Goal: Transaction & Acquisition: Register for event/course

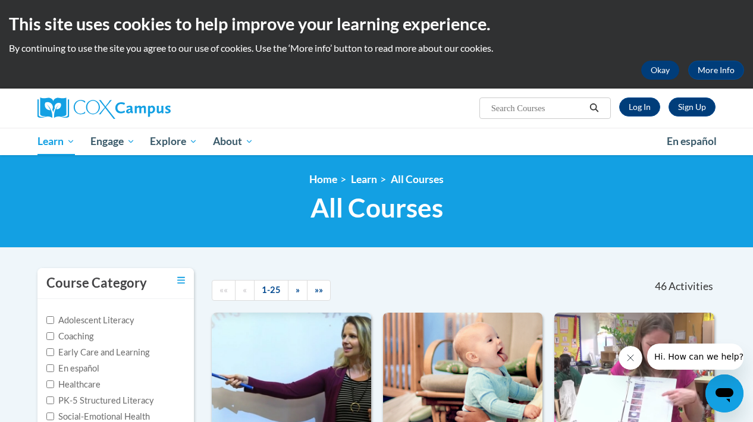
click at [661, 74] on button "Okay" at bounding box center [660, 70] width 38 height 19
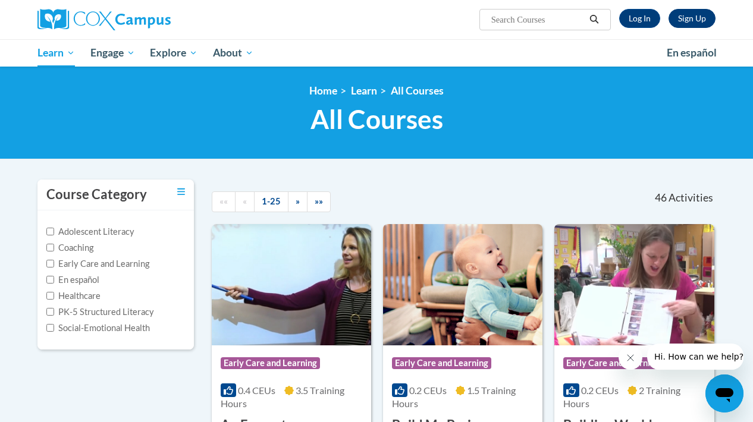
click at [702, 20] on link "Sign Up" at bounding box center [692, 18] width 47 height 19
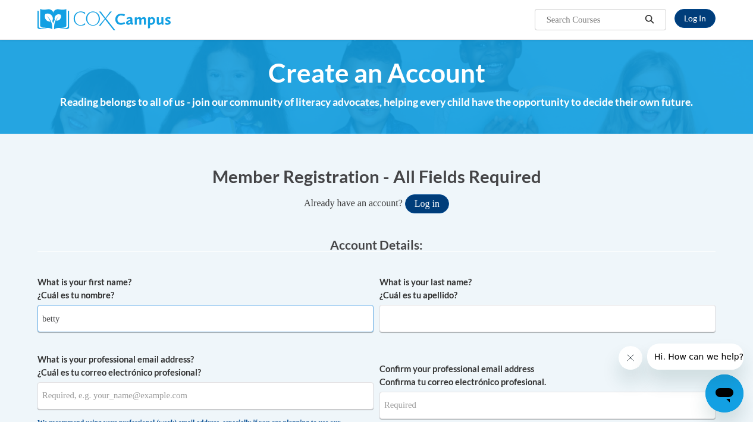
type input "betty"
type input "newton"
type input "bettyfreemanhub@aol.com"
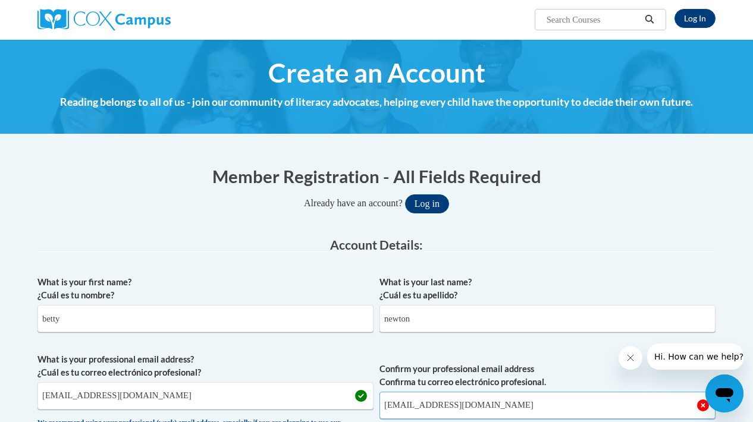
type input "bettyfreemanhub@aol.com"
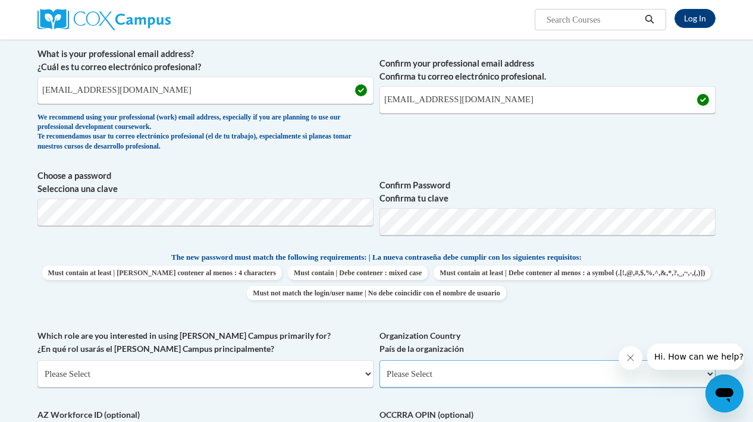
select select "ad49bcad-a171-4b2e-b99c-48b446064914"
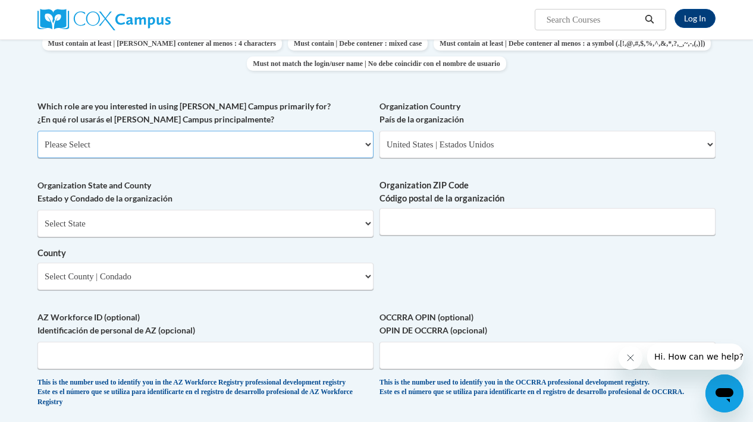
select select "fbf2d438-af2f-41f8-98f1-81c410e29de3"
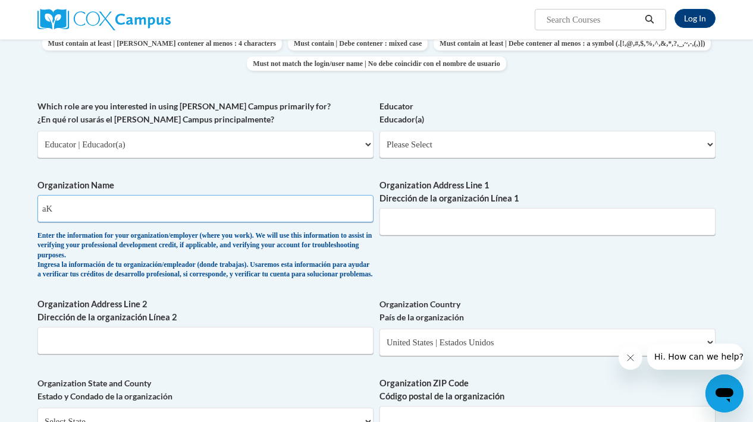
type input "a"
type input "Akidsworldchildcare"
type input "covington"
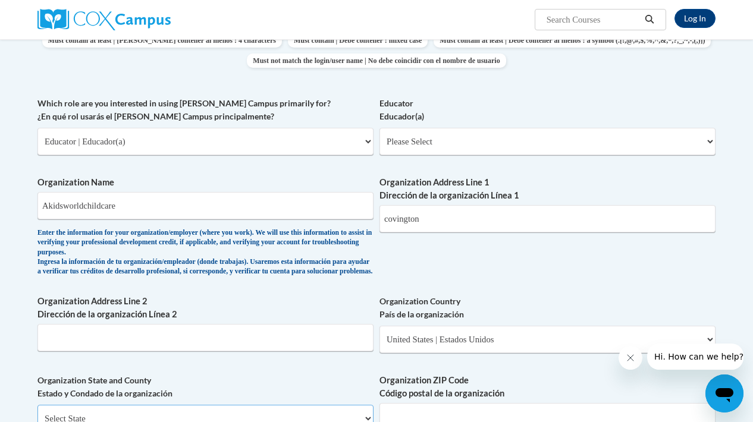
select select "Georgia"
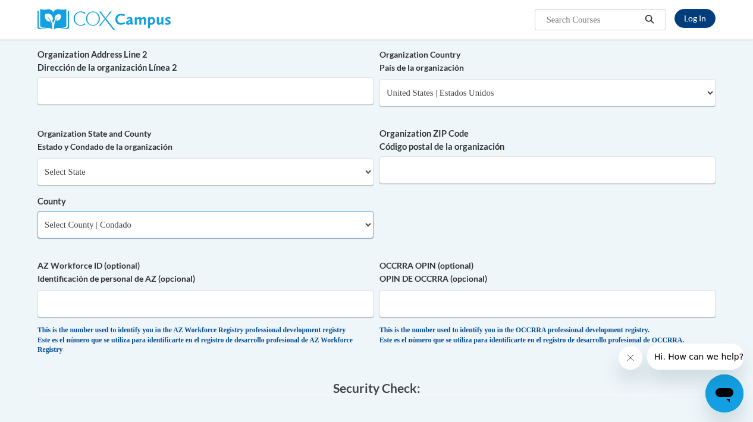
select select
type input "30016"
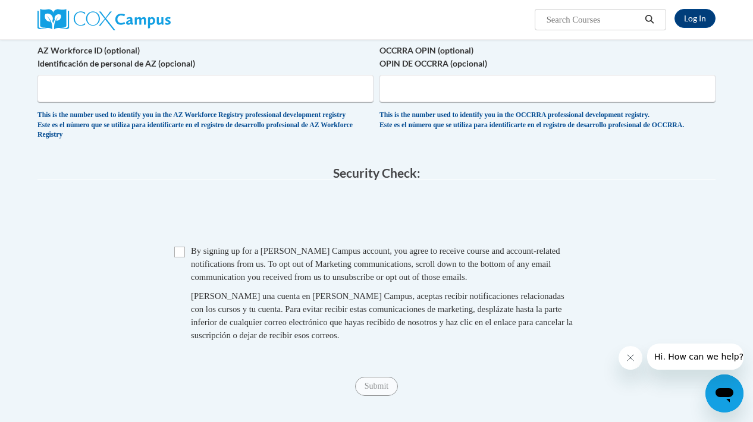
scroll to position [984, 0]
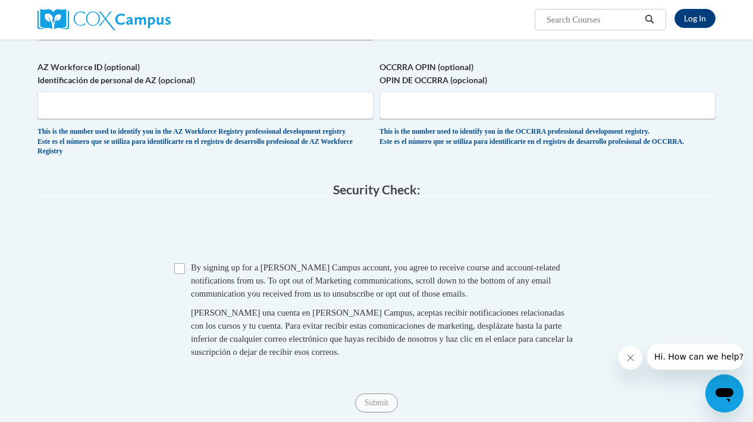
click at [181, 265] on input "Checkbox" at bounding box center [179, 269] width 11 height 11
checkbox input "true"
click at [378, 394] on input "Submit" at bounding box center [376, 403] width 43 height 19
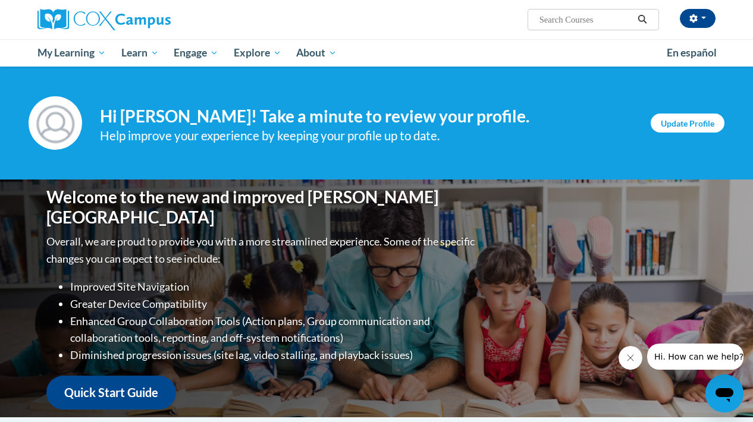
click at [674, 118] on link "Update Profile" at bounding box center [688, 123] width 74 height 19
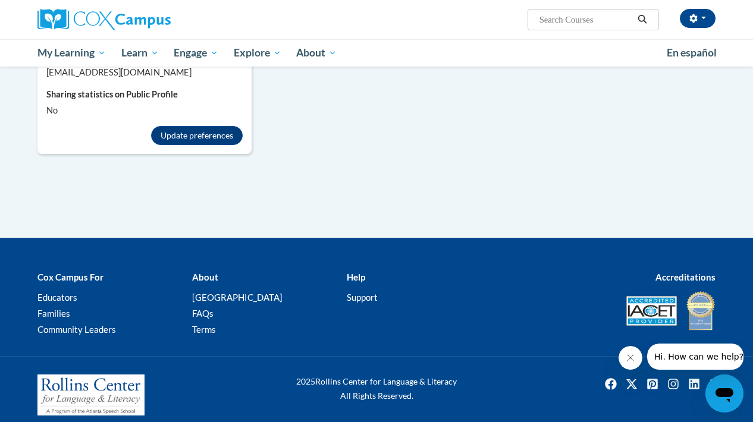
scroll to position [1173, 0]
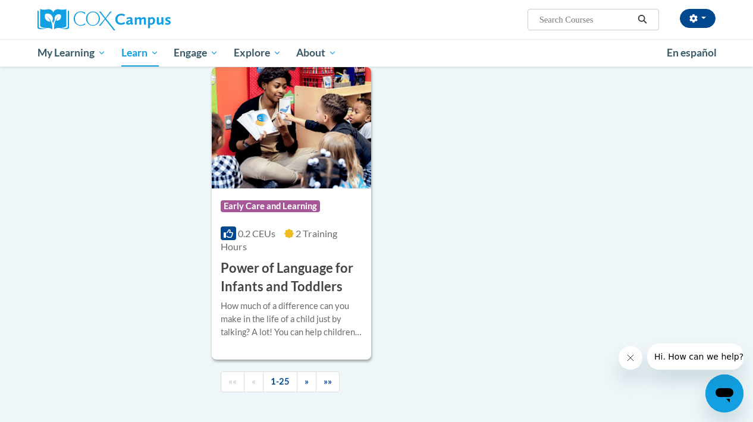
scroll to position [2933, 0]
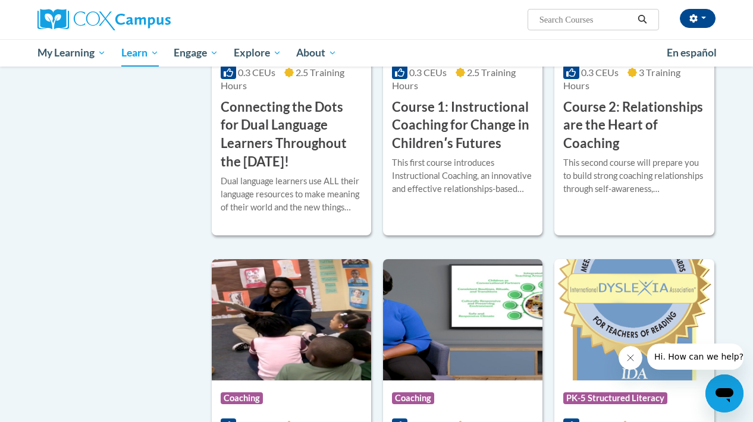
scroll to position [694, 0]
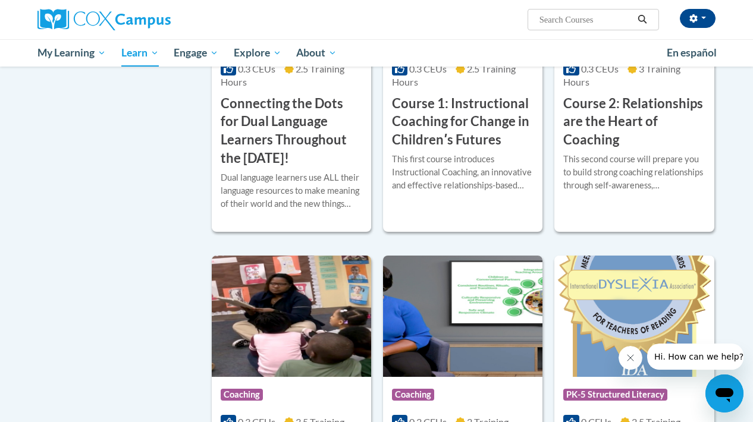
click at [595, 124] on h3 "Course 2: Relationships are the Heart of Coaching" at bounding box center [634, 122] width 142 height 55
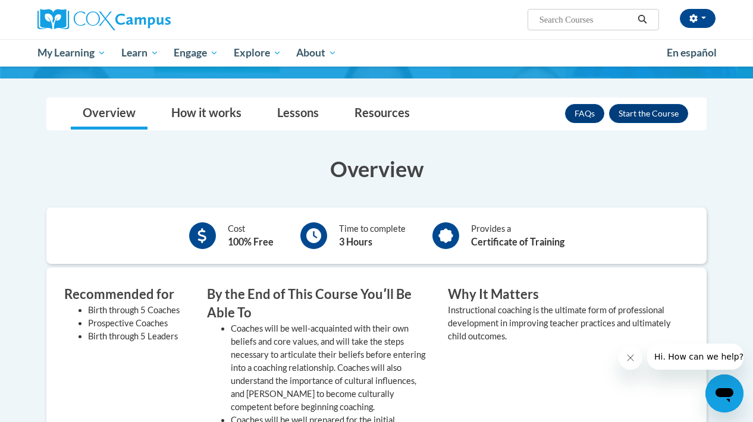
scroll to position [190, 0]
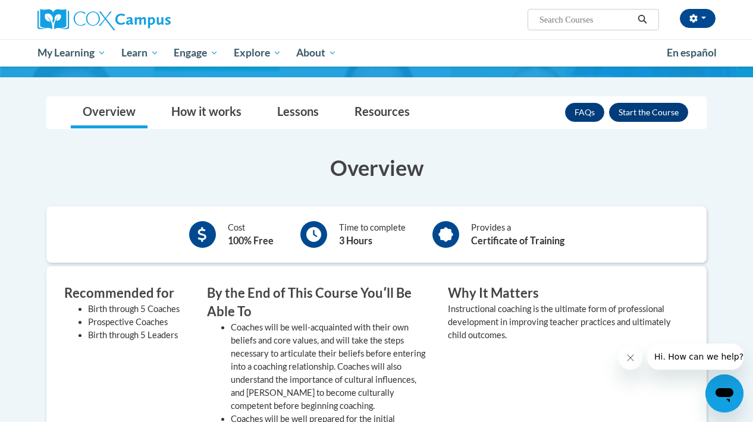
click at [650, 110] on button "Enroll" at bounding box center [648, 112] width 79 height 19
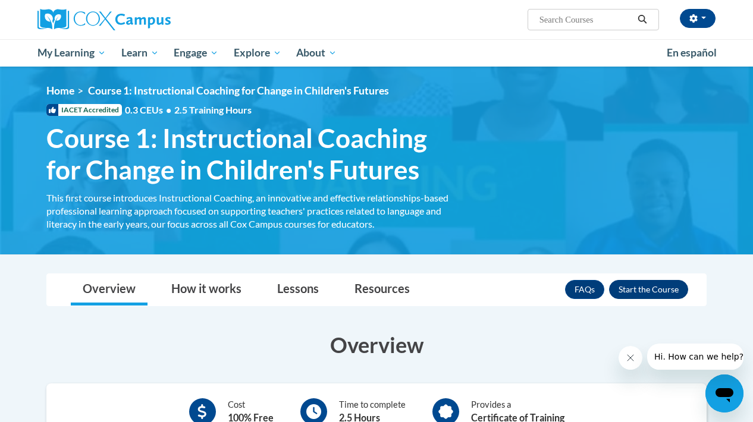
click at [643, 286] on button "Enroll" at bounding box center [648, 289] width 79 height 19
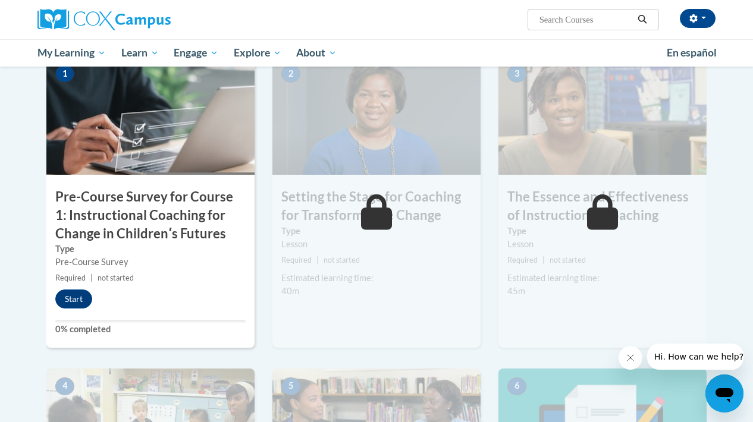
scroll to position [284, 0]
